Goal: Find specific page/section: Find specific page/section

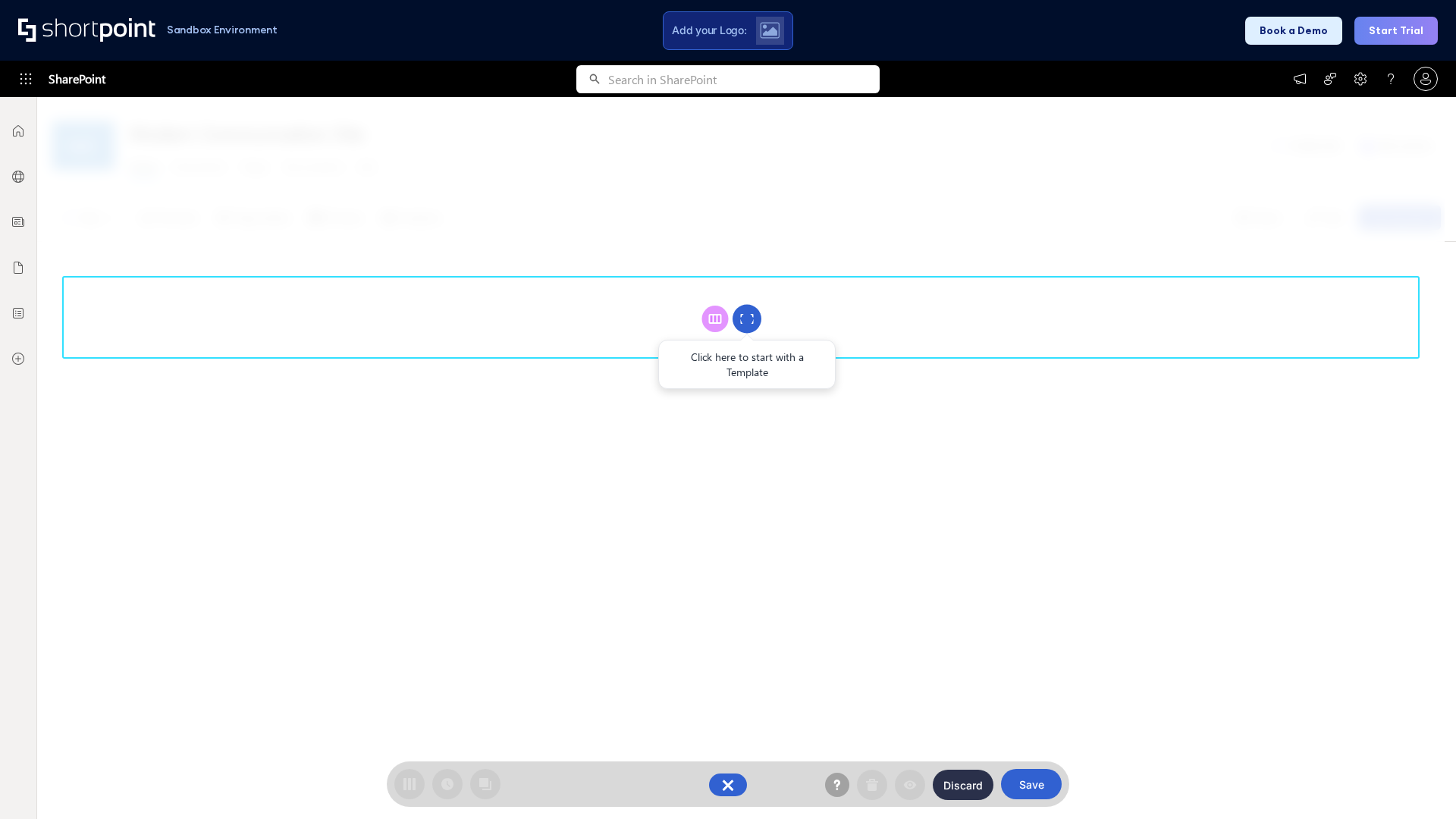
click at [747, 318] on circle at bounding box center [747, 319] width 29 height 29
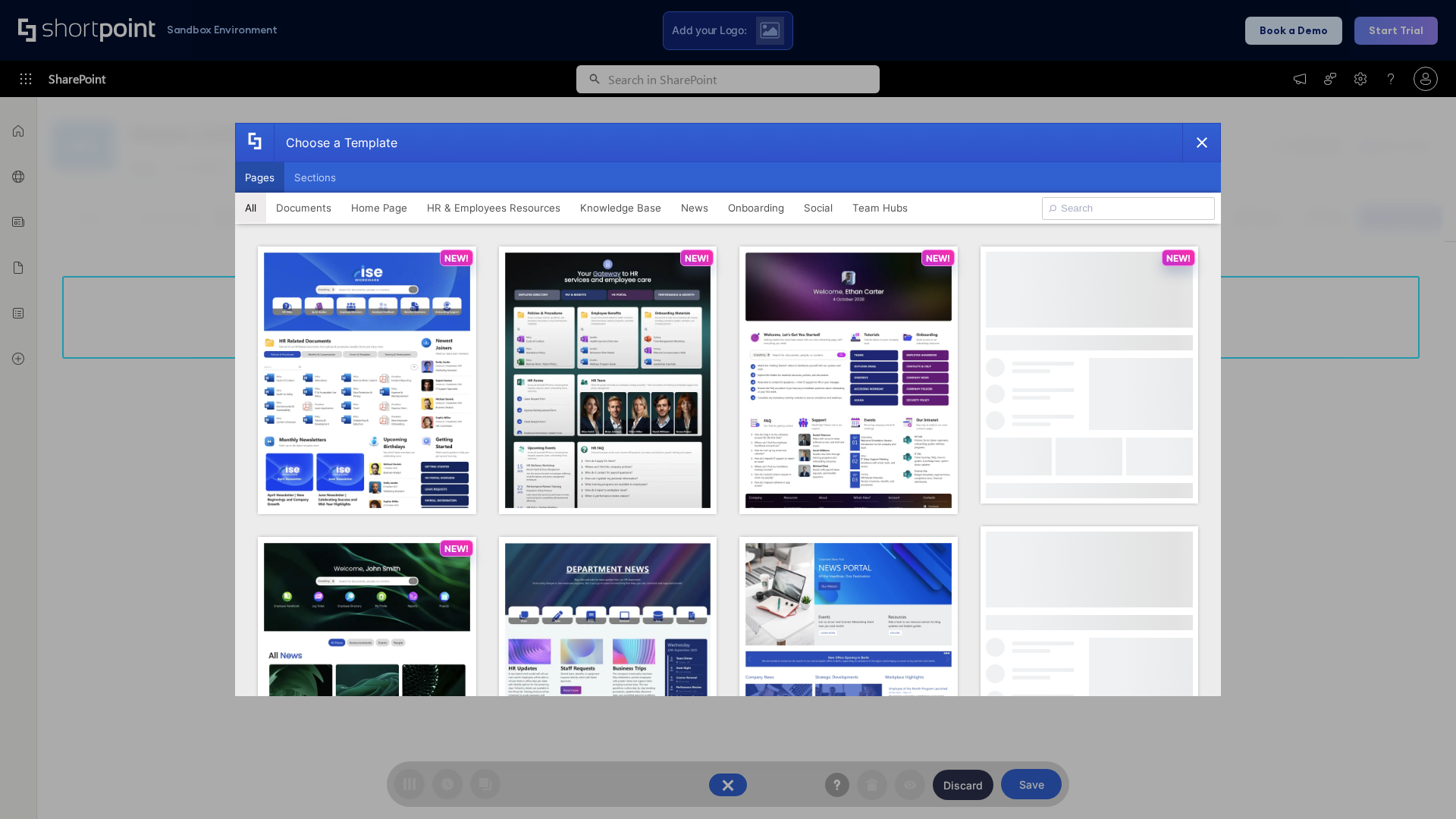
click at [259, 177] on button "Pages" at bounding box center [260, 177] width 50 height 30
type input "Intranet Layout 5"
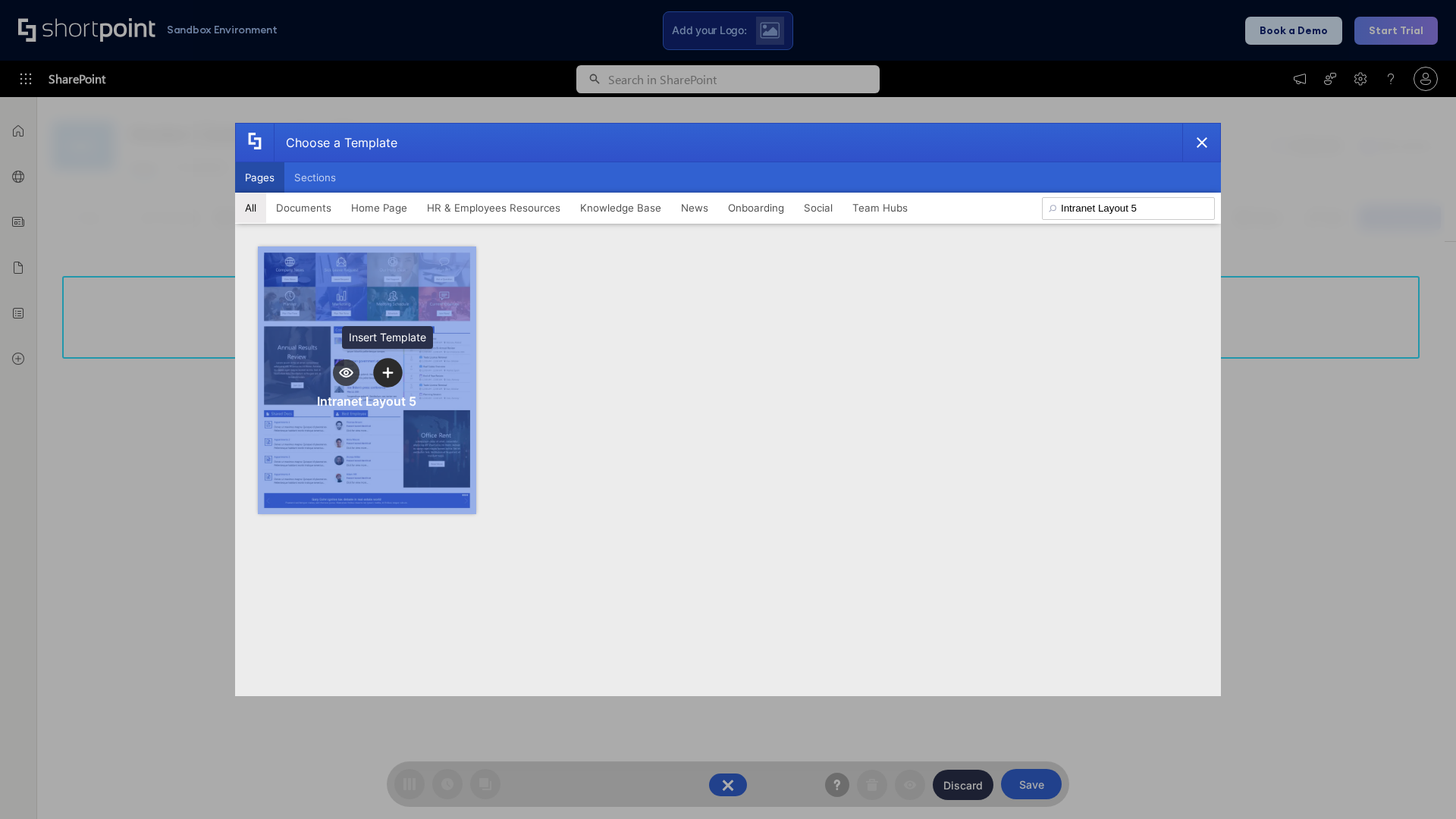
click at [388, 372] on icon "template selector" at bounding box center [387, 371] width 10 height 10
